Goal: Information Seeking & Learning: Check status

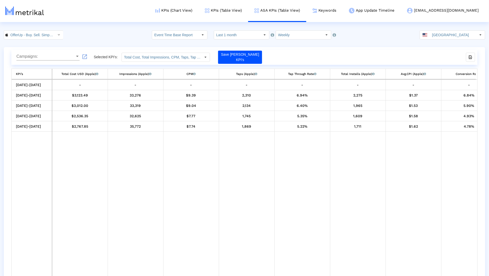
click at [243, 40] on crea-index "OfferUp - Buy. Sell. Simple. < 468996152 > Event Time Base Report Select how fa…" at bounding box center [244, 162] width 489 height 265
click at [294, 40] on crea-index "OfferUp - Buy. Sell. Simple. < 468996152 > Event Time Base Report Select how fa…" at bounding box center [244, 162] width 489 height 265
click at [292, 36] on input "Weekly" at bounding box center [299, 35] width 47 height 9
click at [284, 53] on div "Weekly" at bounding box center [300, 52] width 51 height 8
click at [285, 36] on input "Weekly" at bounding box center [299, 35] width 47 height 9
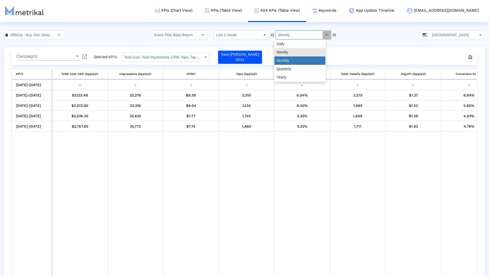
drag, startPoint x: 284, startPoint y: 56, endPoint x: 284, endPoint y: 59, distance: 2.6
click at [284, 59] on div "Monthly" at bounding box center [300, 60] width 51 height 8
type input "Monthly"
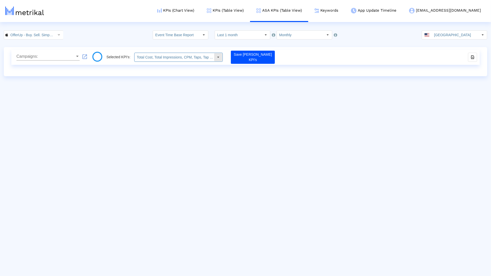
click at [165, 56] on input "Total Cost, Total Impressions, CPM, Taps, Tap Through Rate, Total Installs, Avg…" at bounding box center [174, 57] width 79 height 9
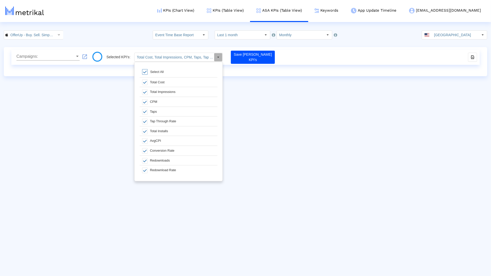
click at [150, 70] on div "Select All" at bounding box center [157, 72] width 18 height 4
click at [149, 141] on div "AvgCPI" at bounding box center [182, 141] width 70 height 10
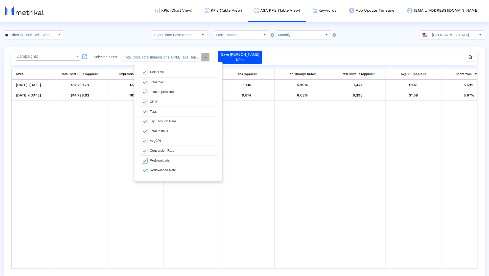
click at [147, 157] on div at bounding box center [144, 161] width 8 height 10
click at [306, 271] on div "Campaigns: Campaigns: launch Selected KPI’s: Total Cost, Total Impressions, CPM…" at bounding box center [245, 161] width 482 height 229
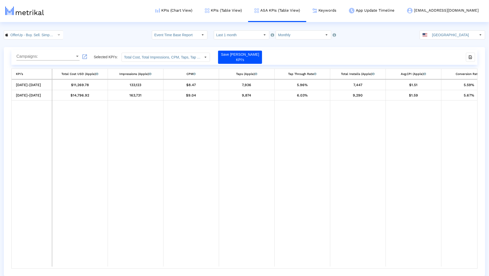
click at [308, 269] on div "Campaigns: Campaigns: launch Selected KPI’s: Total Cost, Total Impressions, CPM…" at bounding box center [245, 161] width 482 height 229
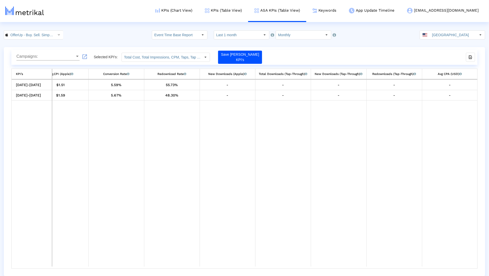
click at [166, 54] on input "Total Cost, Total Impressions, CPM, Taps, Tap Through Rate, Total Installs, Avg…" at bounding box center [161, 57] width 79 height 9
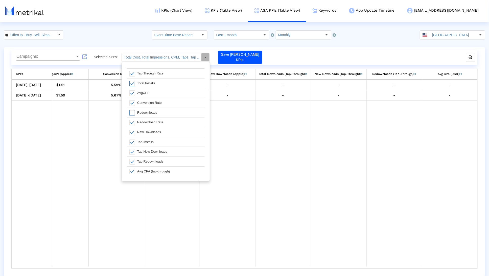
scroll to position [0, 0]
click at [133, 73] on span at bounding box center [133, 72] width 6 height 6
type input "Total Cost, Total Impressions, CPM, Taps, Tap Through Rate, Total Installs, Avg…"
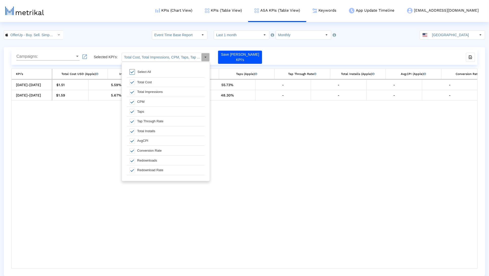
click at [134, 72] on span at bounding box center [133, 72] width 6 height 6
type input "Total Cost, Total Impressions, CPM, Taps, Tap Through Rate, Total Installs, Avg…"
drag, startPoint x: 217, startPoint y: 257, endPoint x: 220, endPoint y: 258, distance: 3.1
click at [218, 257] on td "Data grid" at bounding box center [191, 183] width 56 height 166
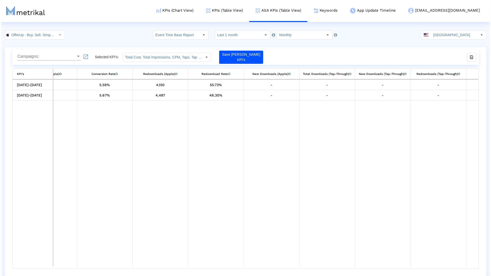
scroll to position [0, 409]
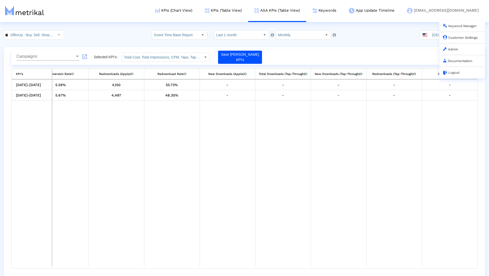
click at [453, 38] on link "Customer Settings" at bounding box center [461, 38] width 35 height 4
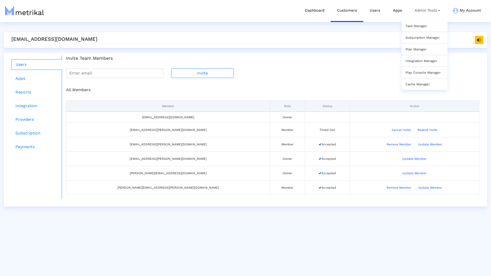
click at [424, 27] on link "Task Manager" at bounding box center [416, 26] width 21 height 4
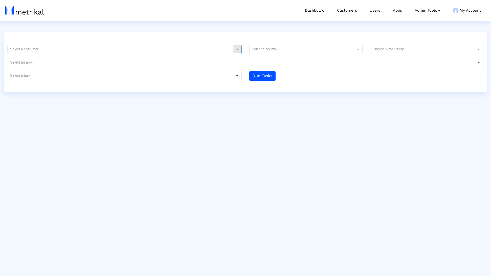
click at [99, 49] on input "text" at bounding box center [120, 49] width 225 height 9
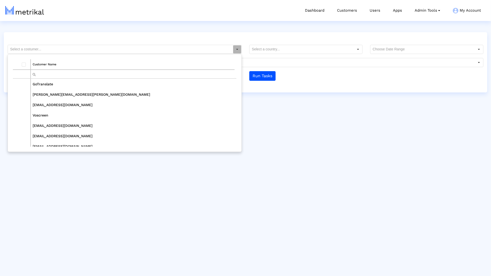
click at [80, 75] on input "Filter cell" at bounding box center [133, 74] width 204 height 8
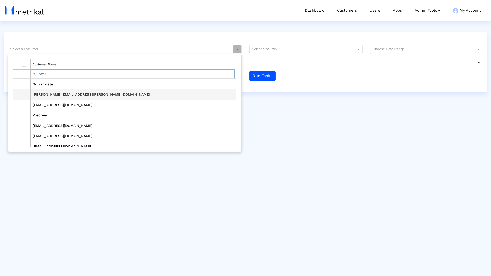
type input "offer"
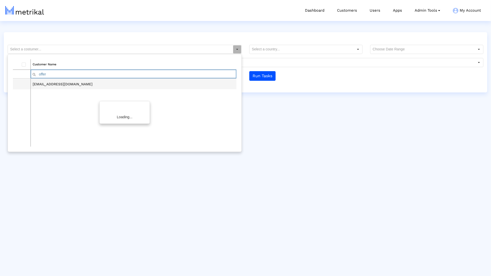
click at [73, 85] on td "offerup@shyftup.com" at bounding box center [134, 84] width 206 height 10
type input "offerup@shyftup.com"
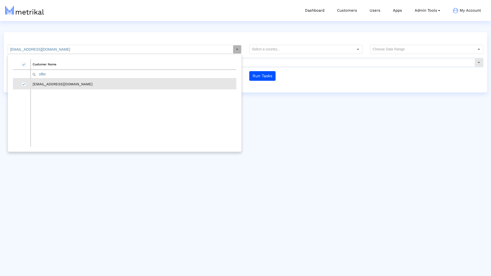
click at [403, 50] on input "text" at bounding box center [423, 49] width 104 height 9
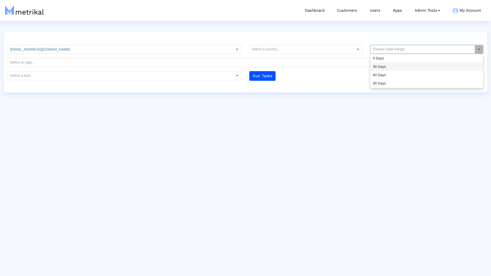
click at [393, 68] on div "30 Days" at bounding box center [427, 66] width 112 height 8
type input "30 Days"
click at [217, 76] on input "text" at bounding box center [120, 75] width 225 height 9
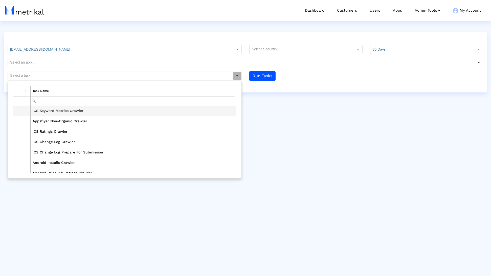
click at [141, 106] on td "iOS Keyword Metrics Crawler" at bounding box center [134, 110] width 206 height 10
type input "iOS Keyword Metrics Crawler"
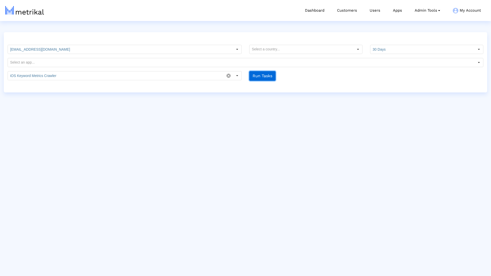
click at [269, 75] on button "Run Tasks" at bounding box center [262, 76] width 26 height 10
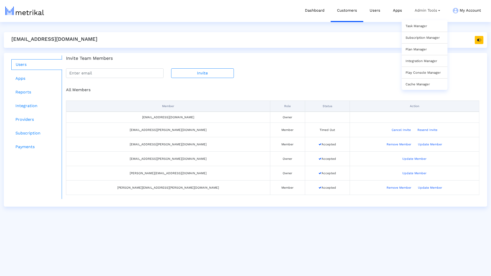
click at [416, 23] on div "Task Manager" at bounding box center [425, 25] width 46 height 11
click at [415, 26] on link "Task Manager" at bounding box center [416, 26] width 21 height 4
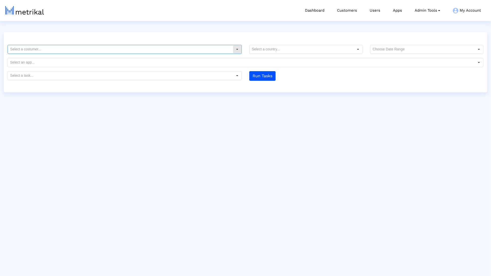
click at [140, 50] on input "text" at bounding box center [120, 49] width 225 height 9
click at [403, 48] on input "text" at bounding box center [423, 49] width 104 height 9
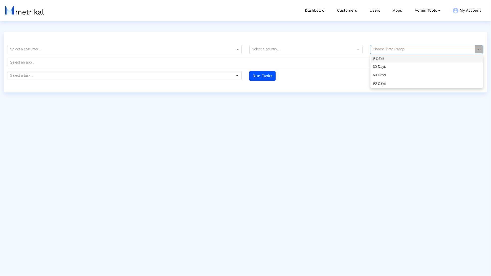
click at [396, 57] on div "9 Days" at bounding box center [427, 58] width 112 height 8
type input "9 Days"
click at [200, 66] on input "text" at bounding box center [241, 62] width 467 height 9
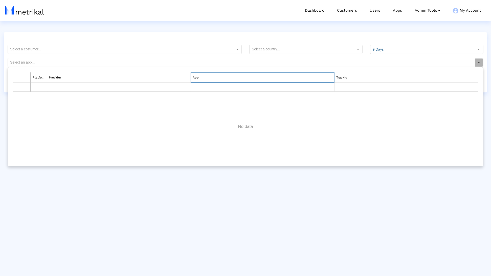
click at [192, 75] on td "App" at bounding box center [263, 77] width 144 height 10
click at [153, 63] on input "text" at bounding box center [241, 62] width 467 height 9
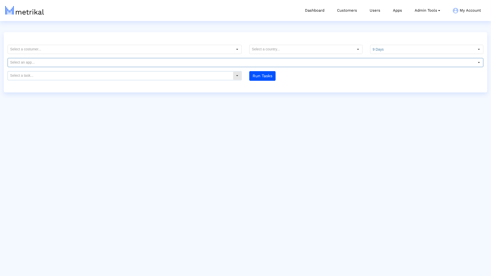
click at [74, 72] on input "text" at bounding box center [120, 75] width 225 height 9
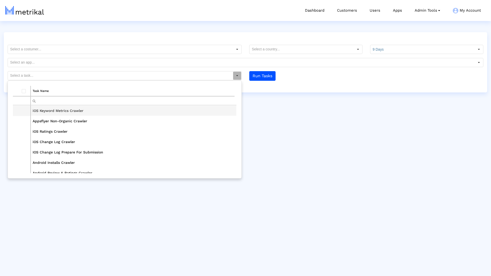
click at [67, 112] on td "iOS Keyword Metrics Crawler" at bounding box center [134, 110] width 206 height 10
type input "iOS Keyword Metrics Crawler"
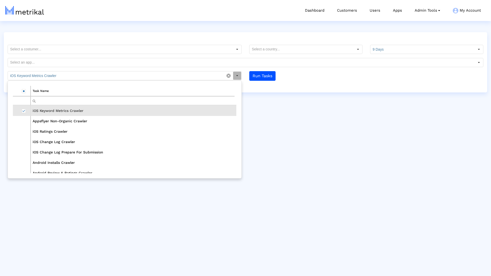
click at [277, 88] on div "Customer Name GoTranslate brendan.reed@smartsheet.com willem@squareup.com Voscr…" at bounding box center [246, 62] width 484 height 60
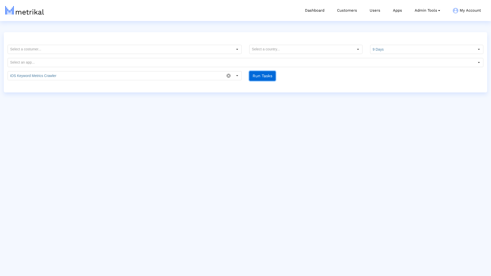
click at [268, 76] on button "Run Tasks" at bounding box center [262, 76] width 26 height 10
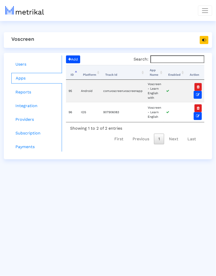
click at [68, 55] on div "Users Apps Reports Integration Providers Subscription Payments Add Search: Proc…" at bounding box center [108, 106] width 208 height 106
click at [72, 57] on span "Add" at bounding box center [73, 59] width 10 height 4
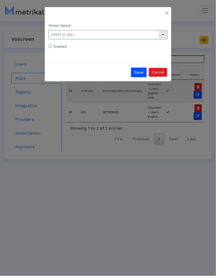
click at [92, 34] on input "text" at bounding box center [104, 34] width 110 height 9
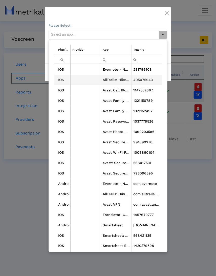
click at [110, 71] on td "Evernote - Notes Organizer" at bounding box center [116, 69] width 31 height 10
type input "Evernote - Notes Organizer <281796108>"
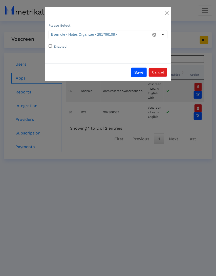
click at [60, 48] on label "Enabled" at bounding box center [60, 46] width 13 height 5
click at [52, 48] on input "Enabled" at bounding box center [50, 45] width 3 height 3
checkbox input "true"
click at [134, 73] on button "Save" at bounding box center [139, 73] width 16 height 10
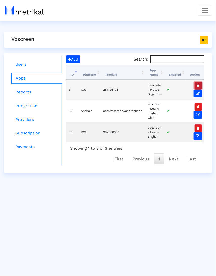
click at [198, 85] on icon "button" at bounding box center [198, 86] width 3 height 4
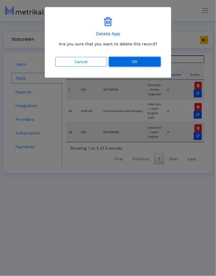
click at [125, 65] on button "OK" at bounding box center [135, 62] width 52 height 10
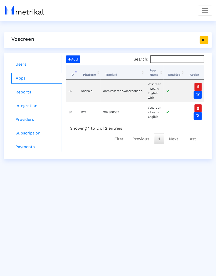
click at [174, 159] on html "Dashboard Customers Users Apps Admin Tools Task Manager Subscription Manager Pl…" at bounding box center [108, 79] width 216 height 159
click at [145, 159] on html "Dashboard Customers Users Apps Admin Tools Task Manager Subscription Manager Pl…" at bounding box center [108, 79] width 216 height 159
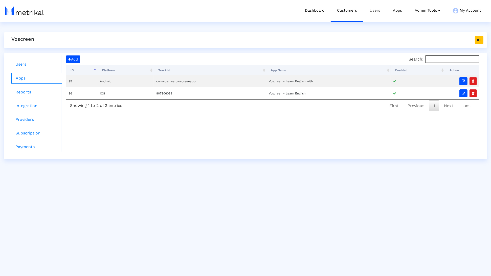
click at [216, 14] on link "Users" at bounding box center [374, 10] width 23 height 21
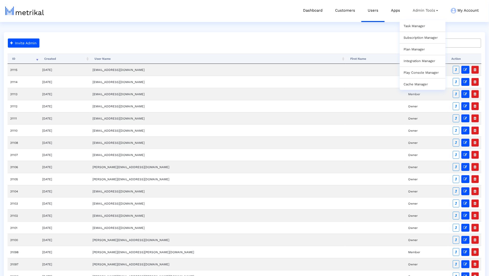
click at [216, 25] on link "Task Manager" at bounding box center [414, 26] width 21 height 4
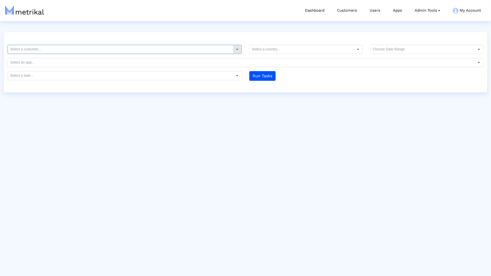
click at [216, 52] on input "text" at bounding box center [120, 49] width 225 height 9
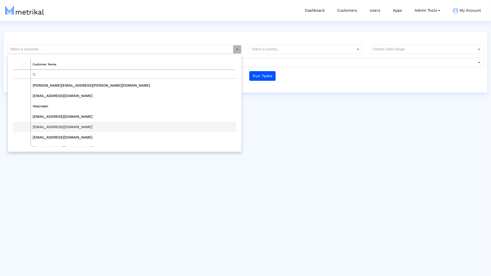
scroll to position [36, 0]
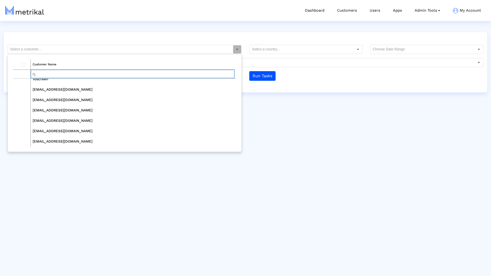
click at [67, 75] on input "Filter cell" at bounding box center [133, 74] width 204 height 8
type input "off"
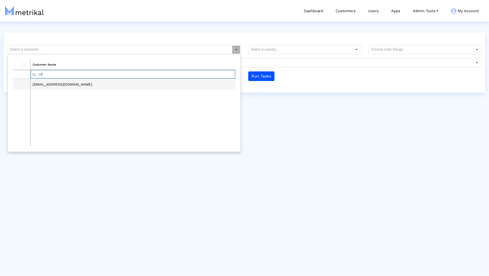
scroll to position [0, 0]
click at [51, 83] on td "[EMAIL_ADDRESS][DOMAIN_NAME]" at bounding box center [134, 84] width 206 height 10
type input "[EMAIL_ADDRESS][DOMAIN_NAME]"
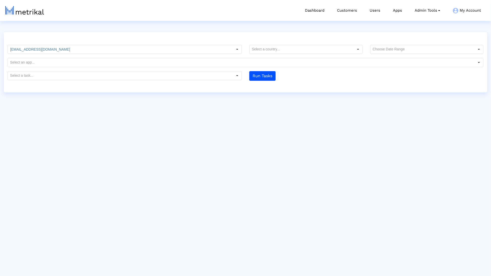
click at [216, 55] on form "offerup@shyftup.com Platform Provider App TrackId IOS OfferUp Inc. OfferUp - Bu…" at bounding box center [246, 63] width 484 height 36
click at [216, 53] on input "text" at bounding box center [423, 49] width 104 height 9
click at [216, 66] on div "30 Days" at bounding box center [427, 66] width 112 height 8
type input "30 Days"
click at [183, 71] on input "text" at bounding box center [120, 75] width 225 height 9
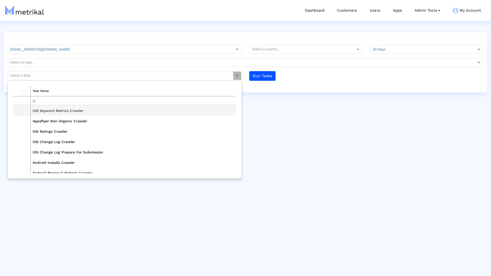
click at [85, 113] on td "iOS Keyword Metrics Crawler" at bounding box center [134, 110] width 206 height 10
type input "iOS Keyword Metrics Crawler"
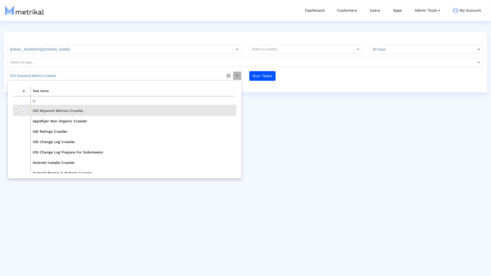
click at [216, 87] on div "offerup@shyftup.com Customer Name off offerup@shyftup.com 30 Days Pull down to …" at bounding box center [246, 62] width 484 height 60
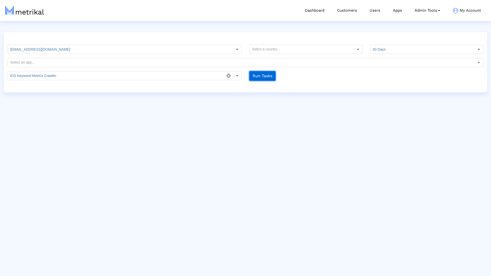
click at [216, 79] on button "Run Tasks" at bounding box center [262, 76] width 26 height 10
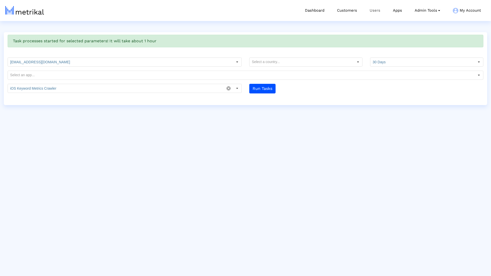
click at [216, 13] on link "Users" at bounding box center [374, 10] width 23 height 21
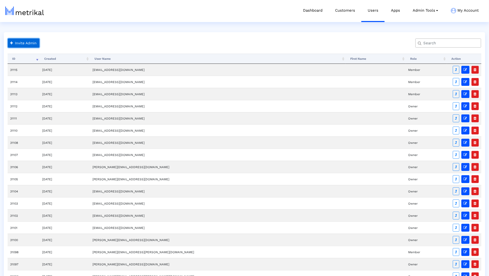
click at [35, 43] on button "Invite Admin" at bounding box center [24, 42] width 32 height 9
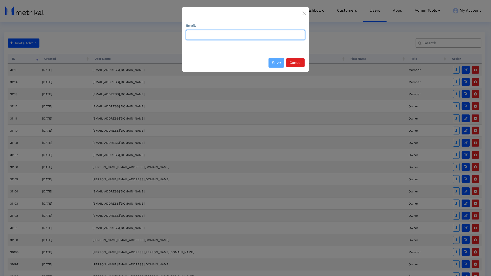
click at [216, 35] on input "Email:" at bounding box center [245, 35] width 119 height 10
type input "ks@gmail.com"
click at [216, 66] on button "Save" at bounding box center [277, 63] width 16 height 10
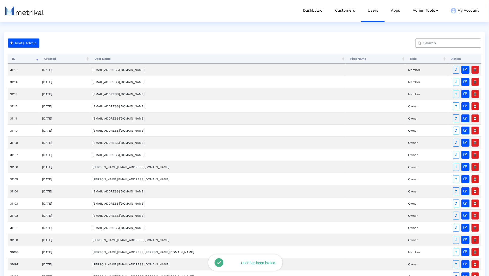
click at [216, 42] on input "text" at bounding box center [449, 42] width 59 height 5
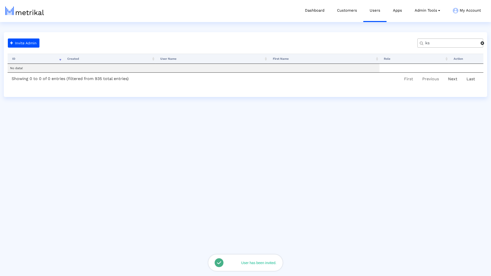
type input "k"
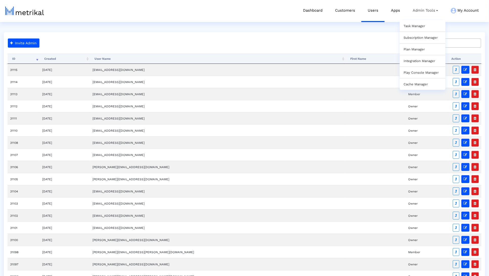
click at [216, 16] on link "Admin Tools Task Manager Subscription Manager Plan Manager Integration Manager …" at bounding box center [426, 10] width 38 height 21
click at [216, 15] on link "Apps" at bounding box center [396, 10] width 22 height 21
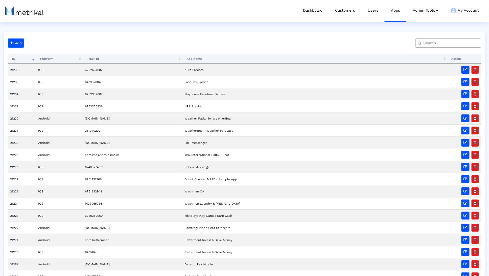
click at [9, 39] on button "Add" at bounding box center [16, 42] width 16 height 9
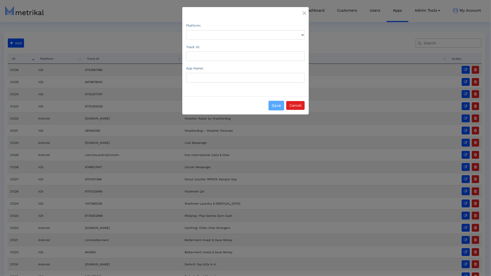
click at [186, 32] on div "Platform:" at bounding box center [245, 30] width 119 height 17
click at [188, 34] on select "Platform:" at bounding box center [245, 35] width 119 height 10
select select "2"
click at [186, 30] on select "Platform:" at bounding box center [245, 35] width 119 height 10
click at [195, 51] on div "Track Id:" at bounding box center [245, 52] width 119 height 17
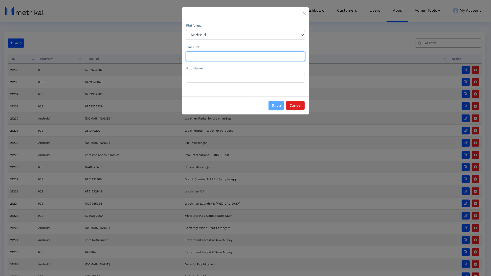
click at [195, 52] on input "Track Id:" at bounding box center [245, 56] width 119 height 10
type input "123"
click at [203, 78] on input "App Name:" at bounding box center [245, 78] width 119 height 10
click at [216, 79] on input "asd" at bounding box center [245, 78] width 119 height 10
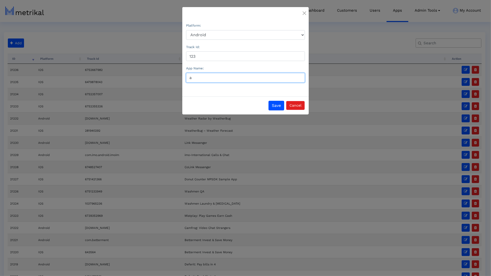
click at [216, 79] on input "a" at bounding box center [245, 78] width 119 height 10
type input "test123"
click at [216, 104] on button "Save" at bounding box center [277, 106] width 16 height 10
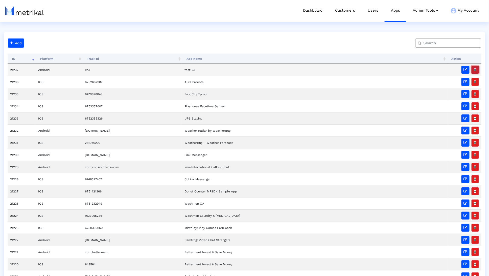
click at [216, 70] on icon "button" at bounding box center [475, 70] width 3 height 4
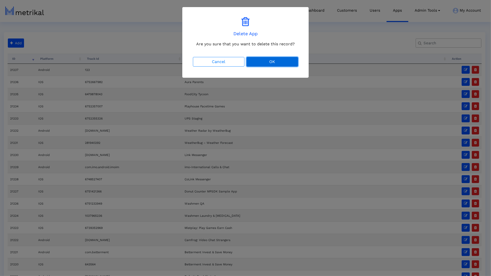
click at [216, 61] on button "OK" at bounding box center [273, 62] width 52 height 10
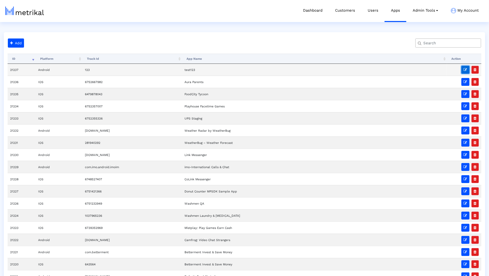
click at [216, 68] on icon "button" at bounding box center [466, 70] width 4 height 4
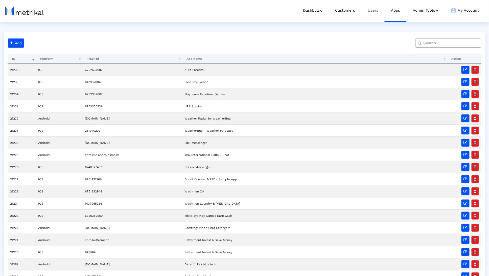
click at [370, 11] on link "Users" at bounding box center [373, 10] width 23 height 21
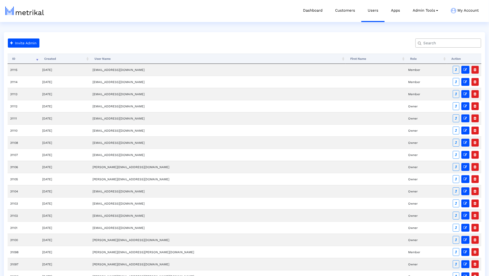
click at [29, 59] on th "ID" at bounding box center [24, 59] width 32 height 10
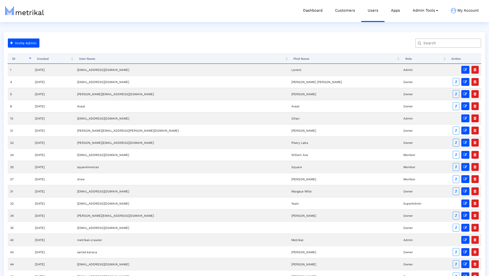
click at [29, 59] on th "ID" at bounding box center [20, 59] width 25 height 10
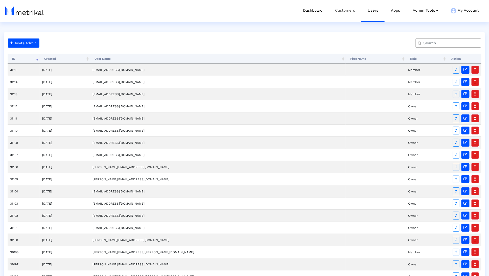
click at [353, 14] on link "Customers" at bounding box center [345, 10] width 33 height 21
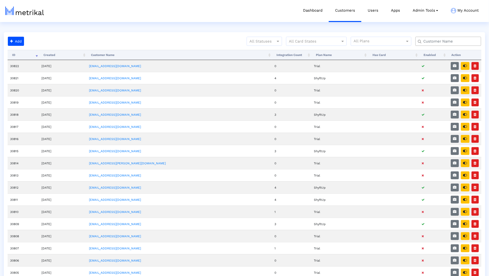
click at [276, 31] on html "Dashboard Customers Users Apps Admin Tools Task Manager Subscription Manager Pl…" at bounding box center [244, 222] width 489 height 445
click at [268, 36] on div "Add All Statuses All Card States All Plans Processing... ID Created Customer Na…" at bounding box center [245, 238] width 482 height 413
click at [264, 42] on div at bounding box center [264, 41] width 35 height 6
click at [262, 49] on div "Active" at bounding box center [264, 52] width 35 height 12
click at [12, 42] on span at bounding box center [11, 41] width 3 height 4
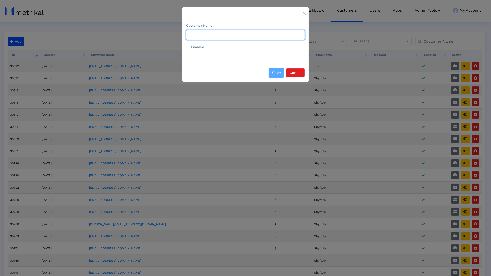
click at [225, 32] on input "Customer Name:" at bounding box center [245, 35] width 119 height 10
click at [241, 31] on input "a" at bounding box center [245, 35] width 119 height 10
type input "k"
click at [248, 14] on div at bounding box center [245, 12] width 126 height 11
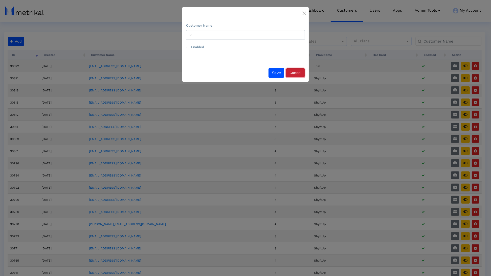
click at [290, 71] on button "Cancel" at bounding box center [295, 72] width 18 height 9
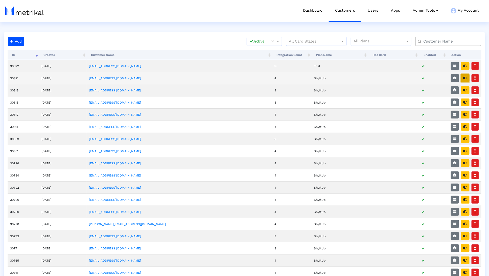
click at [465, 79] on icon "button" at bounding box center [466, 78] width 4 height 4
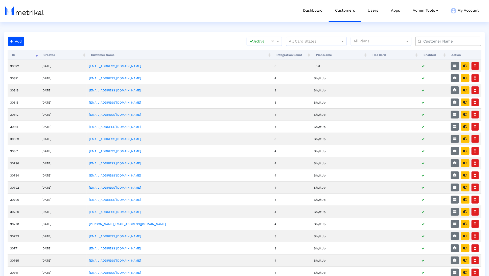
click at [443, 37] on div at bounding box center [449, 41] width 66 height 9
click at [449, 43] on input "text" at bounding box center [449, 41] width 59 height 5
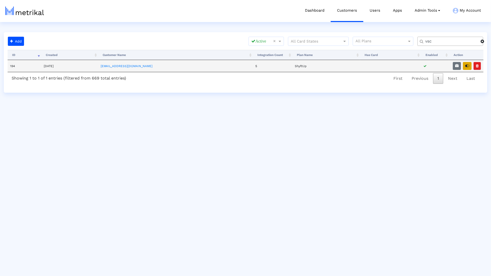
type input "vsc"
click at [467, 69] on button "button" at bounding box center [467, 66] width 9 height 8
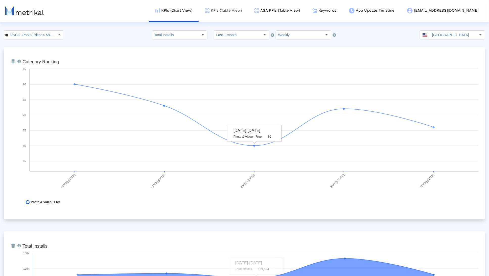
click at [243, 12] on link "KPIs (Table View)" at bounding box center [224, 10] width 50 height 21
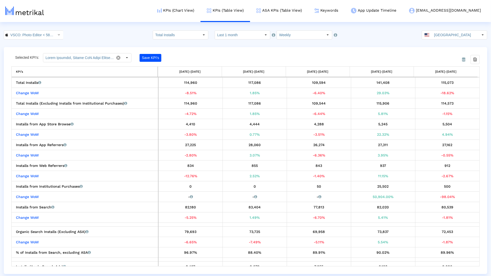
drag, startPoint x: 307, startPoint y: 129, endPoint x: 398, endPoint y: 146, distance: 92.3
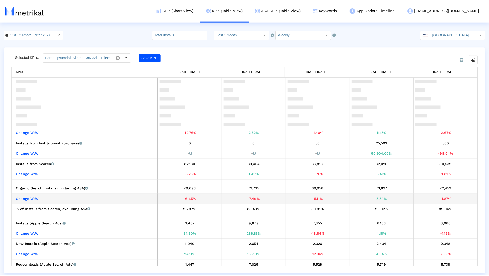
scroll to position [104, 0]
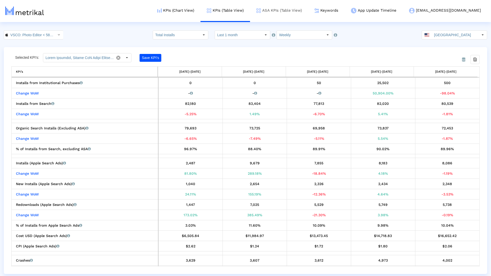
click at [299, 11] on link "ASA KPIs (Table View)" at bounding box center [279, 10] width 58 height 21
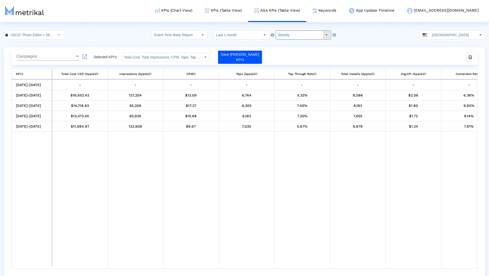
click at [295, 37] on input "Weekly" at bounding box center [299, 35] width 47 height 9
click at [286, 41] on div "Daily" at bounding box center [300, 44] width 51 height 8
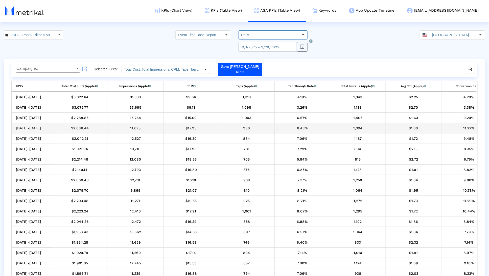
click at [303, 123] on td "8.43%" at bounding box center [303, 128] width 56 height 10
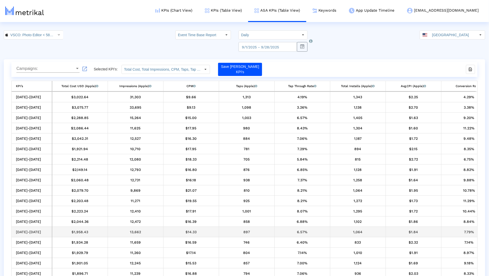
click at [153, 177] on div "12,731" at bounding box center [136, 180] width 52 height 7
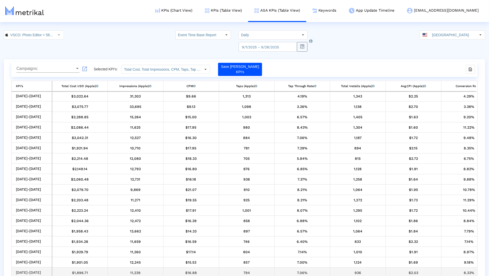
scroll to position [1, 0]
drag, startPoint x: 124, startPoint y: 268, endPoint x: 225, endPoint y: 269, distance: 101.7
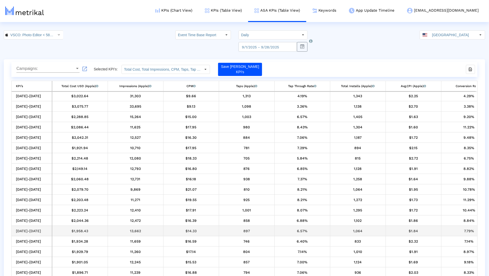
click at [304, 226] on td "6.57%" at bounding box center [303, 231] width 56 height 10
click at [365, 229] on div "1,064" at bounding box center [358, 230] width 52 height 7
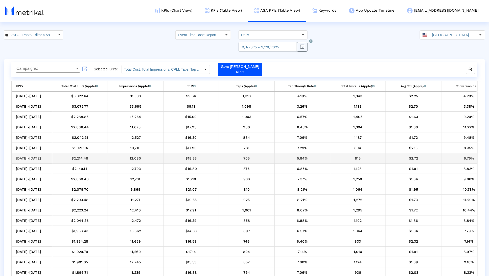
drag, startPoint x: 335, startPoint y: 160, endPoint x: 437, endPoint y: 154, distance: 102.3
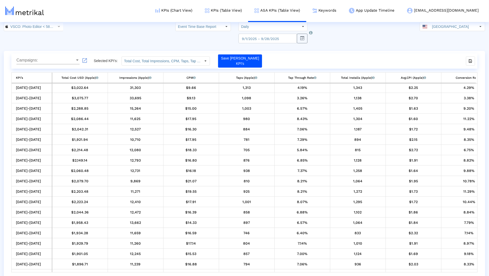
scroll to position [12, 0]
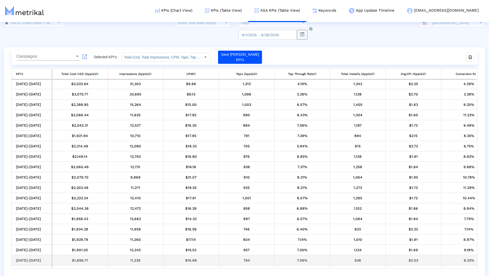
click at [221, 265] on td "794" at bounding box center [247, 260] width 56 height 10
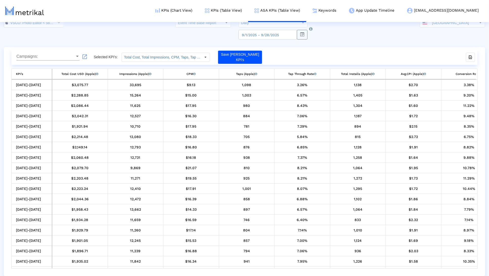
click at [224, 266] on div "09/26/25-09/26/25 $3,075.77 33,695 $9.13 1,098 3.26% 1,138 $2.70 3.38% 832 73.1…" at bounding box center [245, 174] width 466 height 188
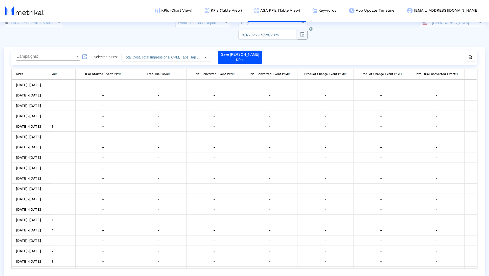
scroll to position [0, 755]
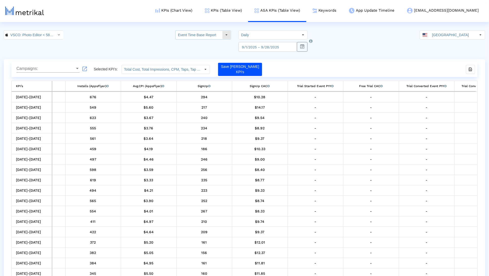
click at [215, 37] on input "Event Time Base Report" at bounding box center [199, 35] width 47 height 9
click at [207, 49] on div "Event Time Base Report" at bounding box center [206, 52] width 51 height 8
click at [267, 38] on input "Daily" at bounding box center [269, 35] width 60 height 9
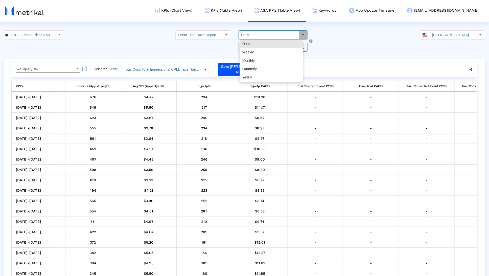
drag, startPoint x: 261, startPoint y: 47, endPoint x: 260, endPoint y: 50, distance: 3.5
click at [260, 50] on div "Daily Weekly Monthly Quarterly Yearly" at bounding box center [271, 61] width 63 height 42
click at [260, 50] on div "Weekly" at bounding box center [271, 52] width 63 height 8
type input "Weekly"
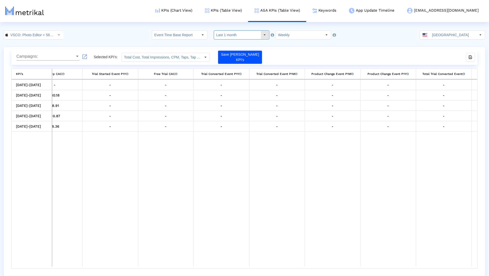
click at [231, 34] on input "Last 1 month" at bounding box center [237, 35] width 47 height 9
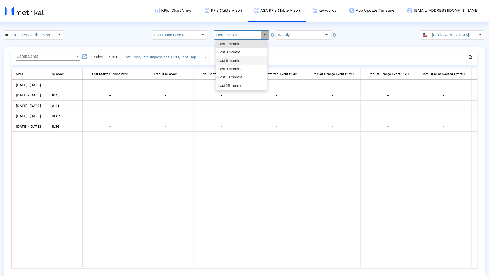
click at [232, 65] on div "Last 9 months" at bounding box center [241, 69] width 51 height 8
type input "Last 9 months"
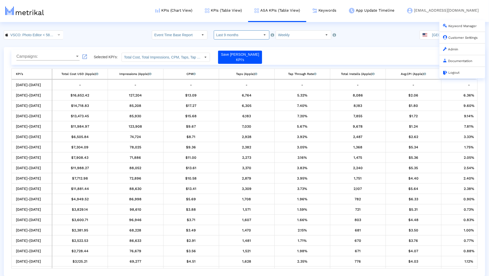
click at [463, 38] on link "Customer Settings" at bounding box center [461, 38] width 35 height 4
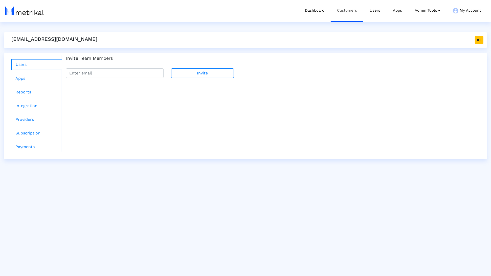
click at [348, 13] on link "Customers" at bounding box center [347, 10] width 33 height 21
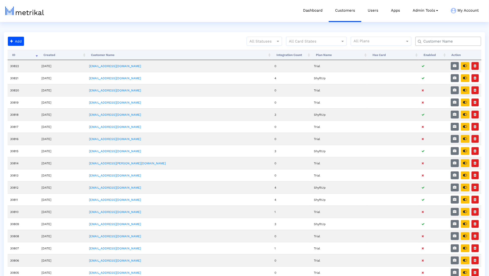
click at [246, 37] on div "All Statuses All Card States All Plans" at bounding box center [256, 43] width 460 height 13
click at [259, 42] on div at bounding box center [264, 41] width 35 height 6
click at [260, 48] on div "Active" at bounding box center [264, 52] width 35 height 12
click at [449, 36] on div "Add All Statuses Active × All Card States All Plans Processing... ID Created Cu…" at bounding box center [245, 238] width 482 height 413
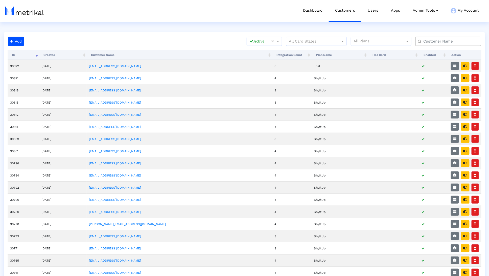
click at [455, 42] on input "text" at bounding box center [449, 41] width 59 height 5
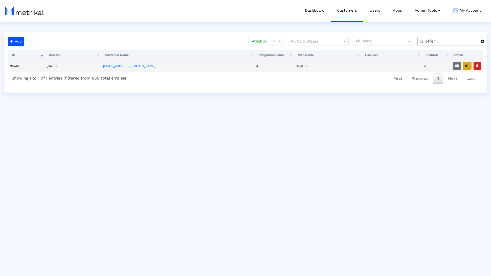
type input "offer"
click at [465, 66] on button "button" at bounding box center [467, 66] width 9 height 8
click at [466, 66] on icon "button" at bounding box center [467, 66] width 4 height 4
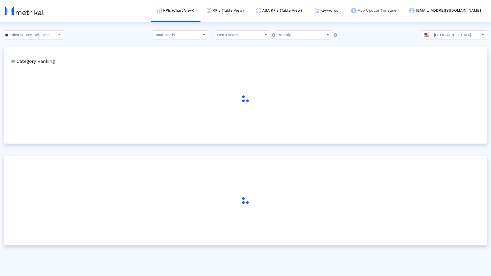
click at [390, 12] on link "App Update Timeline" at bounding box center [374, 10] width 58 height 21
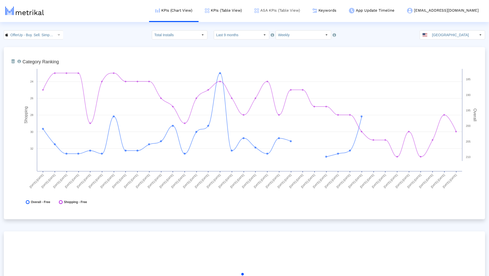
click at [290, 15] on link "ASA KPIs (Table View)" at bounding box center [277, 10] width 58 height 21
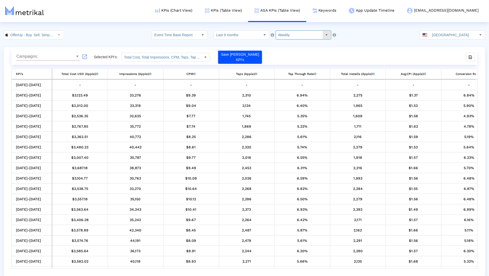
click at [294, 35] on input "Weekly" at bounding box center [299, 35] width 47 height 9
click at [291, 42] on div "Daily" at bounding box center [300, 44] width 51 height 8
type input "Daily"
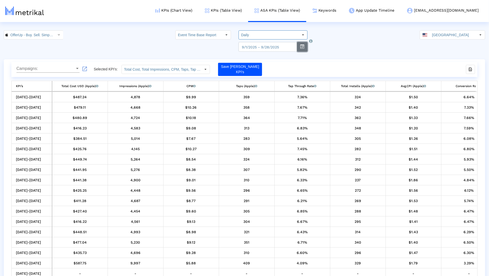
click at [302, 45] on button "button" at bounding box center [302, 47] width 11 height 10
select select "9"
select select "2025"
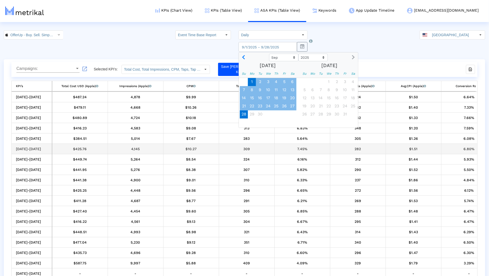
drag, startPoint x: 241, startPoint y: 153, endPoint x: 237, endPoint y: 153, distance: 4.3
click at [241, 153] on td "309" at bounding box center [247, 149] width 56 height 10
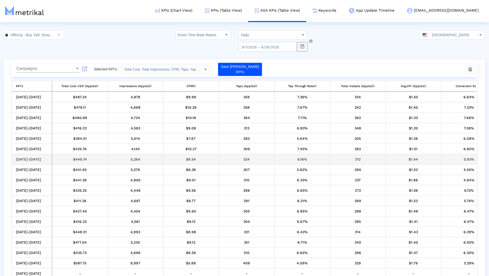
drag, startPoint x: 358, startPoint y: 161, endPoint x: 464, endPoint y: 199, distance: 112.3
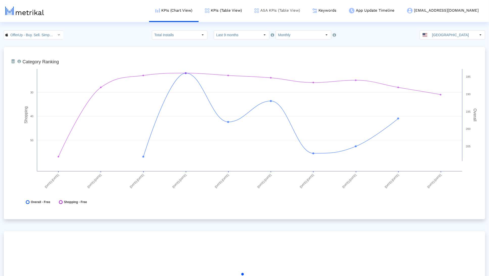
click at [307, 12] on link "ASA KPIs (Table View)" at bounding box center [277, 10] width 58 height 21
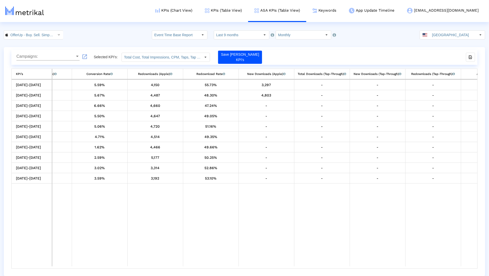
scroll to position [0, 409]
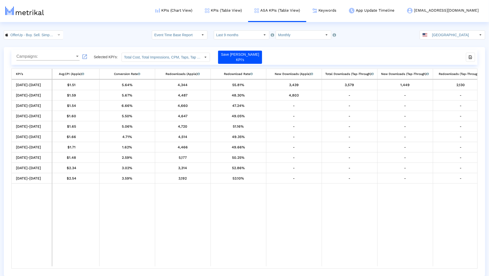
scroll to position [0, 409]
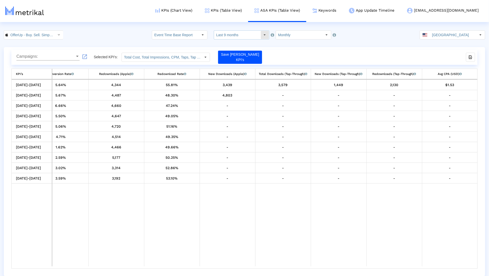
click at [290, 32] on input "Monthly" at bounding box center [299, 35] width 47 height 9
click at [287, 54] on div "Weekly" at bounding box center [300, 52] width 51 height 8
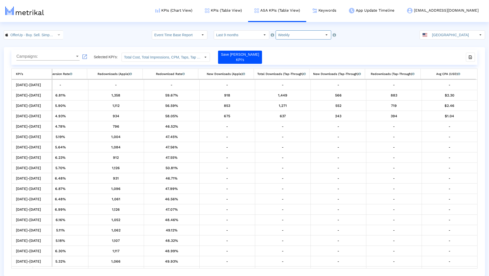
scroll to position [0, 411]
click at [283, 34] on input "Weekly" at bounding box center [299, 35] width 47 height 9
click at [289, 45] on div "Daily" at bounding box center [300, 44] width 51 height 8
type input "Daily"
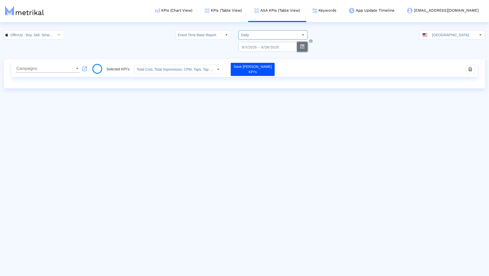
click at [297, 46] on button "button" at bounding box center [302, 47] width 11 height 10
select select "9"
select select "2025"
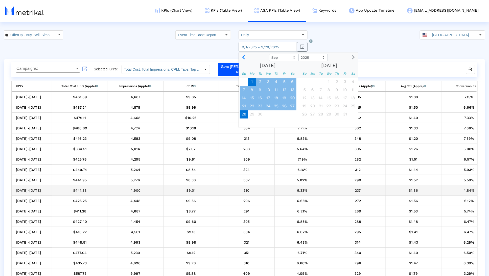
click at [312, 194] on td "6.33%" at bounding box center [303, 190] width 56 height 10
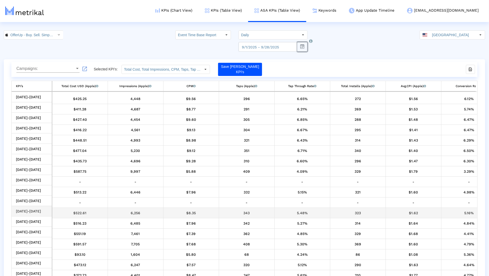
scroll to position [104, 0]
click at [297, 47] on button "button" at bounding box center [302, 47] width 11 height 10
select select "9"
select select "2025"
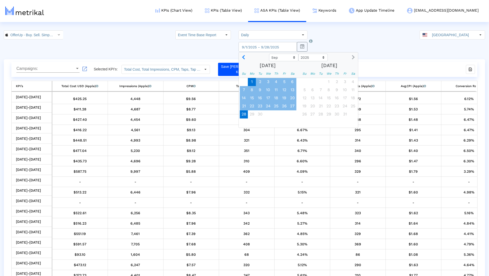
click at [255, 80] on span "1" at bounding box center [252, 82] width 8 height 8
drag, startPoint x: 246, startPoint y: 109, endPoint x: 246, endPoint y: 113, distance: 4.1
click at [246, 113] on ngb-datepicker-month "Su Mo Tu We Th Fr Sa 1 2 3 4 5 6 7 8 9 10 11 12 13 14 15 16 17 18 19 20 21 22 2…" at bounding box center [268, 99] width 58 height 58
click at [243, 114] on span "28" at bounding box center [244, 114] width 8 height 8
type input "2025-09-28"
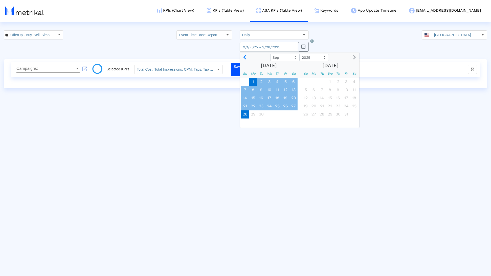
click at [159, 88] on html "KPIs (Chart View) KPIs (Table View) ASA KPIs (Table View) Keywords App Update T…" at bounding box center [245, 44] width 491 height 88
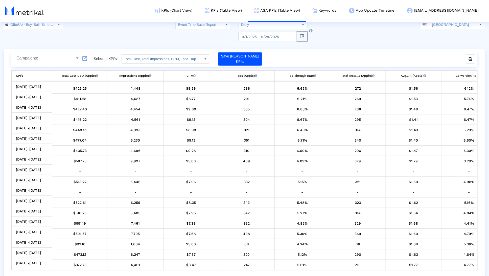
scroll to position [12, 0]
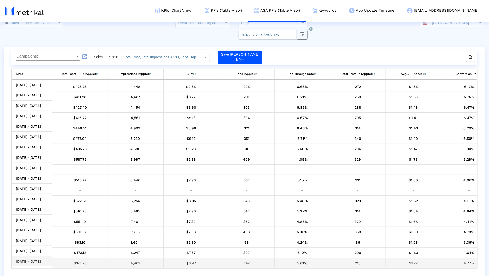
click at [414, 266] on td "$1.77" at bounding box center [414, 262] width 56 height 10
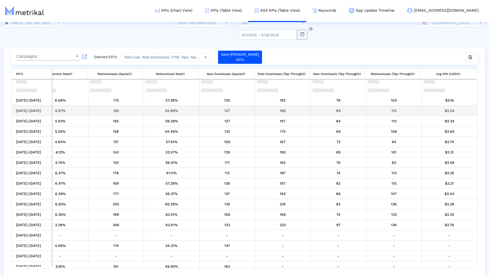
scroll to position [0, 0]
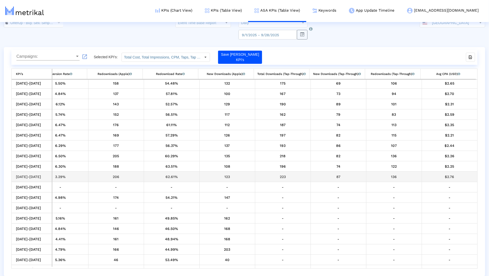
drag, startPoint x: 44, startPoint y: 175, endPoint x: 16, endPoint y: 176, distance: 28.1
click at [16, 176] on td "[DATE]-[DATE]" at bounding box center [32, 176] width 40 height 10
copy td "[DATE]-[DATE]"
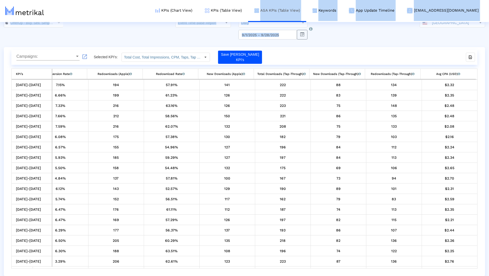
drag, startPoint x: 337, startPoint y: 29, endPoint x: 313, endPoint y: 7, distance: 33.0
click at [313, 18] on crea-customer "KPIs (Chart View) KPIs (Table View) ASA KPIs (Table View) Keywords App Update T…" at bounding box center [244, 147] width 489 height 258
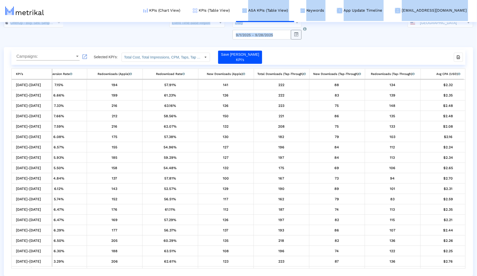
click at [368, 60] on div "Campaigns: Campaigns: launch Selected KPI’s: Total Cost, Total Impressions, CPM…" at bounding box center [238, 57] width 455 height 15
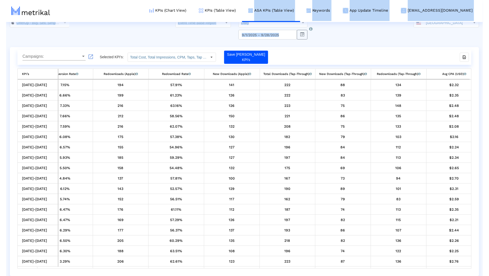
scroll to position [0, 411]
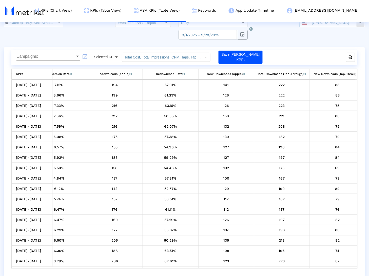
click at [318, 23] on input "[GEOGRAPHIC_DATA]" at bounding box center [332, 22] width 47 height 9
drag, startPoint x: 157, startPoint y: 26, endPoint x: 202, endPoint y: 18, distance: 45.4
click at [184, 18] on crea-customer "KPIs (Chart View) KPIs (Table View) ASA KPIs (Table View) Keywords App Update T…" at bounding box center [184, 147] width 369 height 258
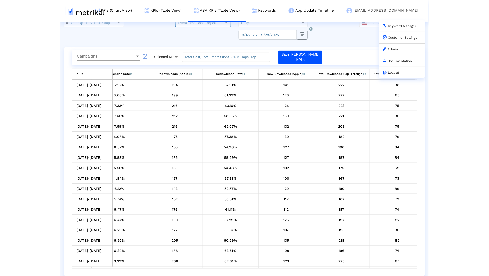
scroll to position [0, 410]
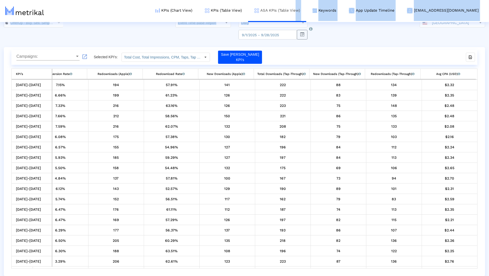
drag, startPoint x: 334, startPoint y: 25, endPoint x: 319, endPoint y: 14, distance: 18.8
click at [319, 18] on crea-customer "KPIs (Chart View) KPIs (Table View) ASA KPIs (Table View) Keywords App Update T…" at bounding box center [244, 147] width 489 height 258
click at [341, 32] on div "OfferUp - Buy. Sell. Simple. < 468996152 > Event Time Base Report Select how wo…" at bounding box center [244, 28] width 489 height 21
drag, startPoint x: 330, startPoint y: 24, endPoint x: 284, endPoint y: 13, distance: 47.5
click at [284, 18] on crea-customer "KPIs (Chart View) KPIs (Table View) ASA KPIs (Table View) Keywords App Update T…" at bounding box center [244, 147] width 489 height 258
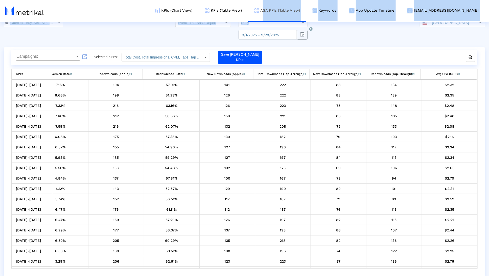
copy crea-customer "ASA KPIs (Table View) Keywords App Update Timeline offerup@shyftup.com Keyword …"
click at [460, 39] on link "Customer Settings" at bounding box center [461, 38] width 35 height 4
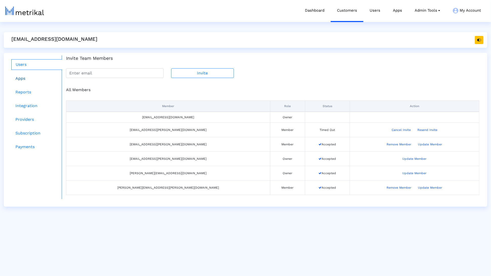
click at [36, 74] on link "Apps" at bounding box center [36, 78] width 51 height 10
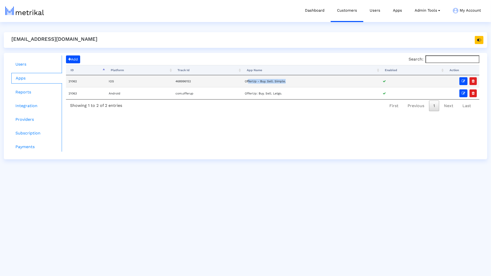
drag, startPoint x: 250, startPoint y: 80, endPoint x: 297, endPoint y: 80, distance: 47.6
click at [297, 80] on td "OfferUp - Buy. Sell. Simple." at bounding box center [311, 81] width 138 height 12
click at [229, 79] on td "468996152" at bounding box center [207, 81] width 69 height 12
drag, startPoint x: 254, startPoint y: 79, endPoint x: 302, endPoint y: 80, distance: 48.1
click at [302, 80] on tr "21062 IOS 468996152 OfferUp - Buy. Sell. Simple." at bounding box center [273, 81] width 414 height 12
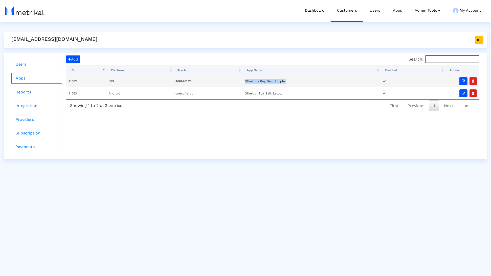
copy tr "OfferUp - Buy. Sell. Simple."
click at [480, 41] on icon "button" at bounding box center [479, 40] width 4 height 4
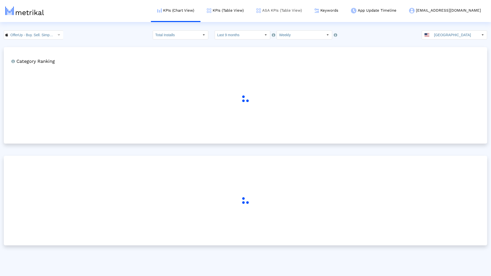
click at [301, 7] on link "ASA KPIs (Table View)" at bounding box center [279, 10] width 58 height 21
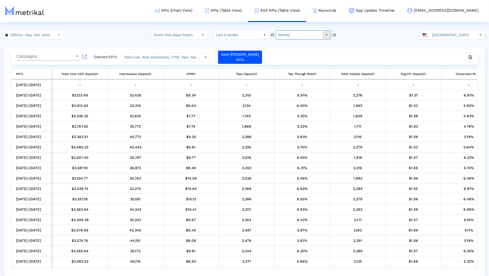
click at [295, 36] on input "Weekly" at bounding box center [299, 35] width 47 height 9
click at [294, 34] on input "Weekly" at bounding box center [299, 35] width 47 height 9
click at [295, 45] on div "Daily" at bounding box center [300, 44] width 51 height 8
type input "Daily"
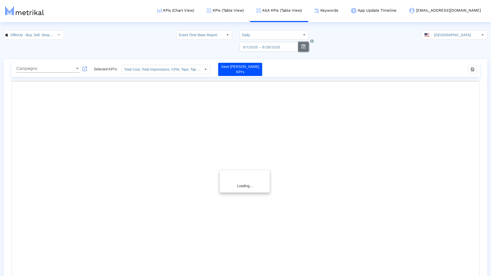
click at [299, 47] on button "button" at bounding box center [303, 47] width 11 height 10
select select "9"
select select "2025"
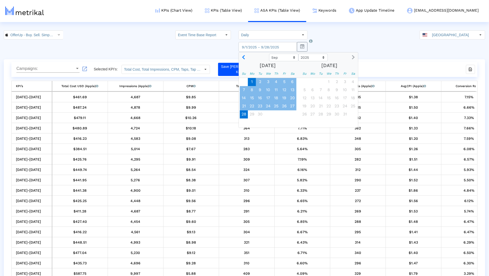
click at [228, 161] on div "309" at bounding box center [247, 159] width 52 height 7
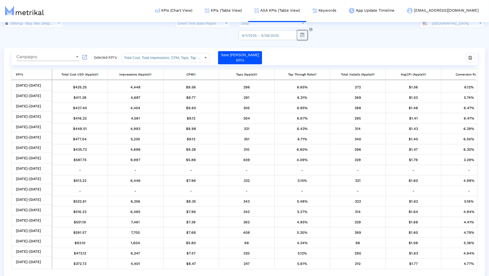
scroll to position [12, 0]
drag, startPoint x: 251, startPoint y: 268, endPoint x: 402, endPoint y: 267, distance: 150.7
click at [401, 267] on div "[DATE]-[DATE] $425.25 4,448 $9.56 296 6.65% 272 $1.56 6.12% 143 52.57% 129 190 …" at bounding box center [244, 173] width 467 height 189
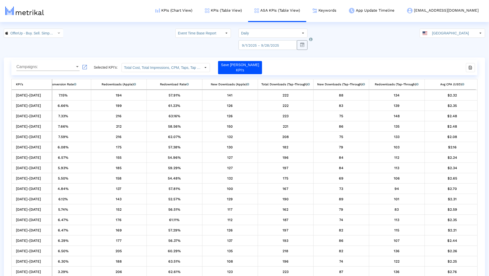
scroll to position [0, 0]
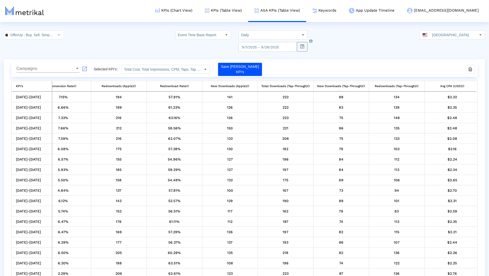
drag, startPoint x: 433, startPoint y: 72, endPoint x: 287, endPoint y: 74, distance: 145.7
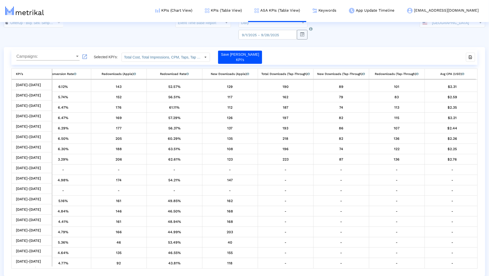
scroll to position [104, 406]
